Goal: Check status: Check status

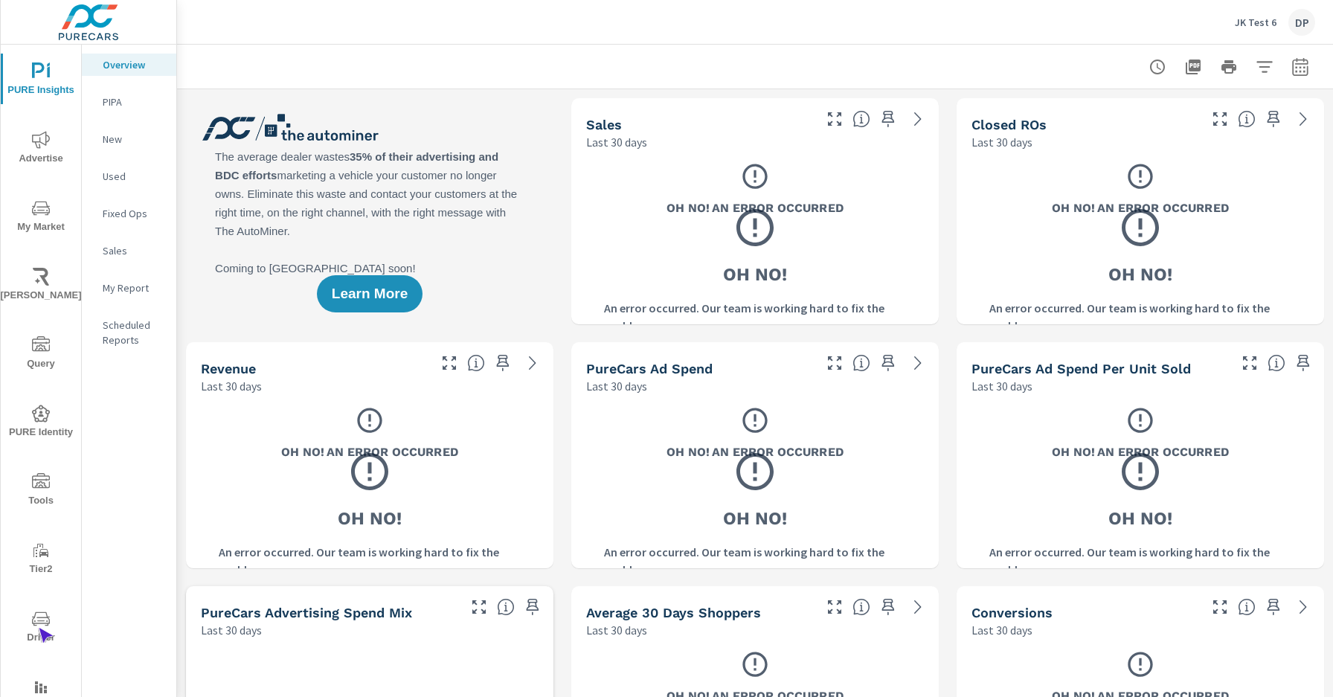
click at [38, 628] on span "Driver" at bounding box center [40, 628] width 71 height 36
